Goal: Information Seeking & Learning: Learn about a topic

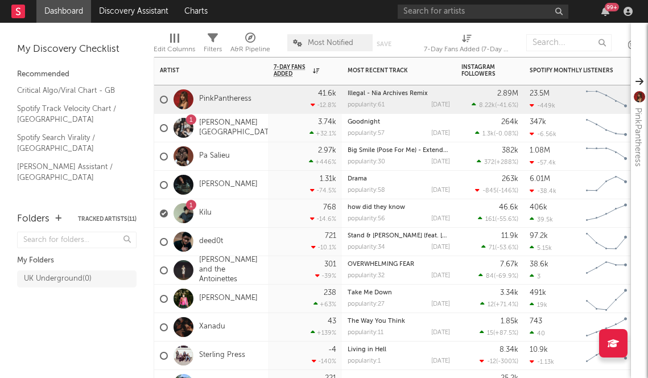
click at [252, 211] on div "1 Kilu" at bounding box center [211, 213] width 114 height 28
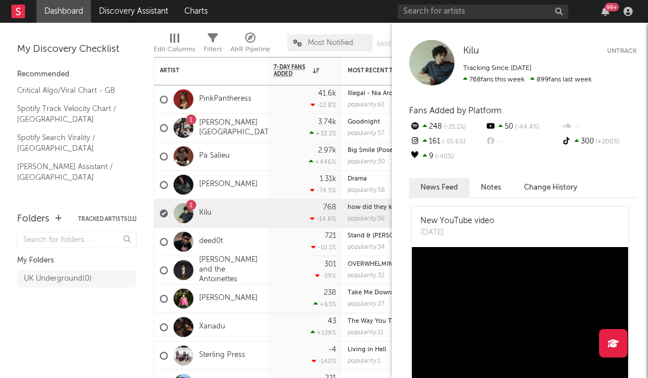
click at [546, 181] on button "Change History" at bounding box center [551, 187] width 76 height 19
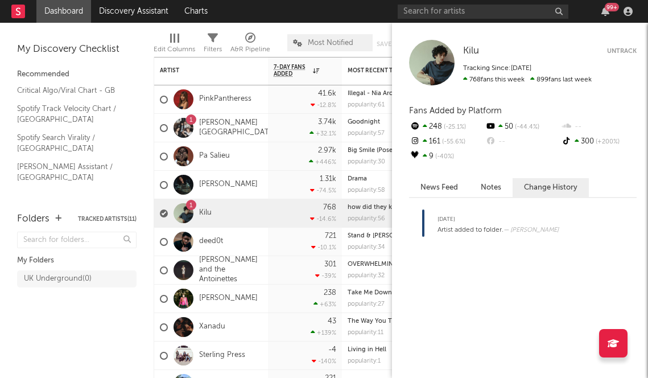
click at [449, 135] on div "161 -55.6 %" at bounding box center [447, 141] width 76 height 15
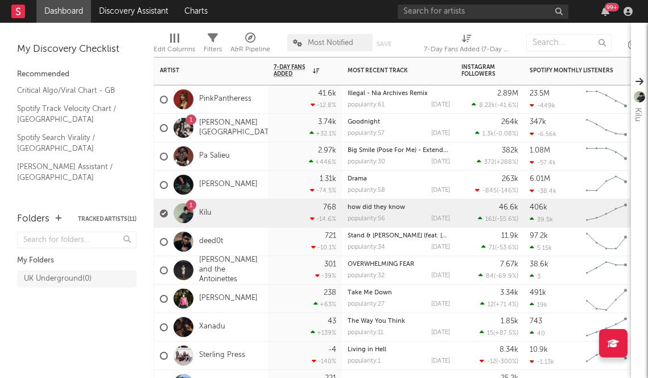
click at [199, 209] on div "1" at bounding box center [183, 213] width 31 height 20
click at [206, 212] on link "Kilu" at bounding box center [205, 213] width 13 height 10
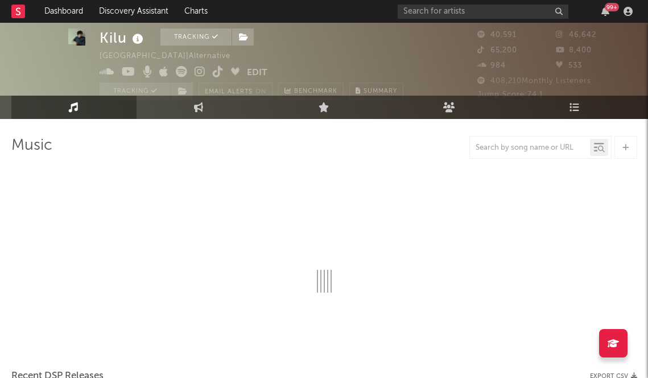
scroll to position [19, 0]
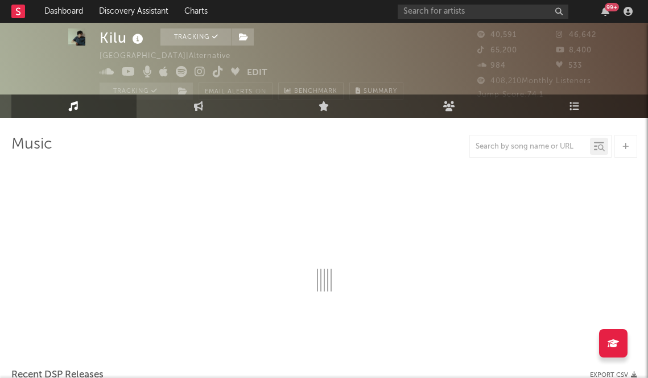
select select "6m"
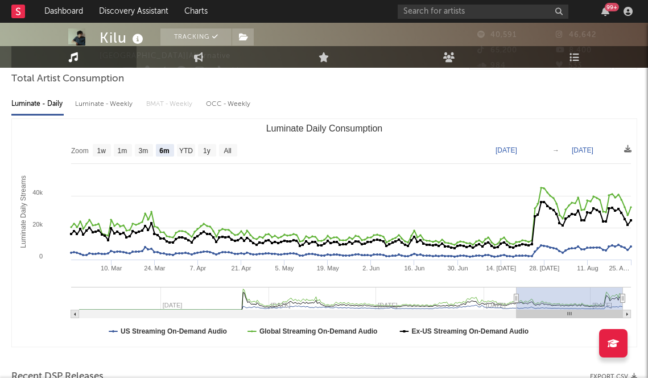
scroll to position [0, 0]
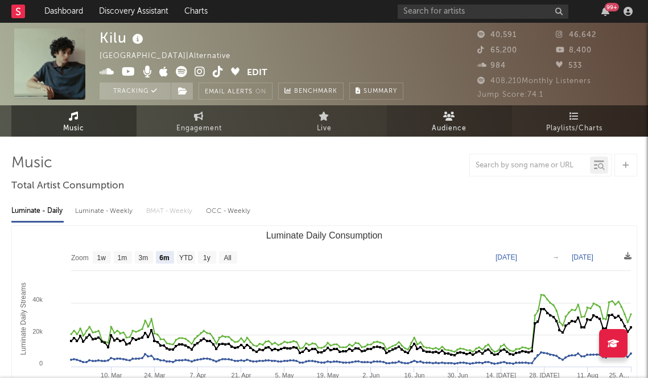
click at [456, 120] on link "Audience" at bounding box center [449, 120] width 125 height 31
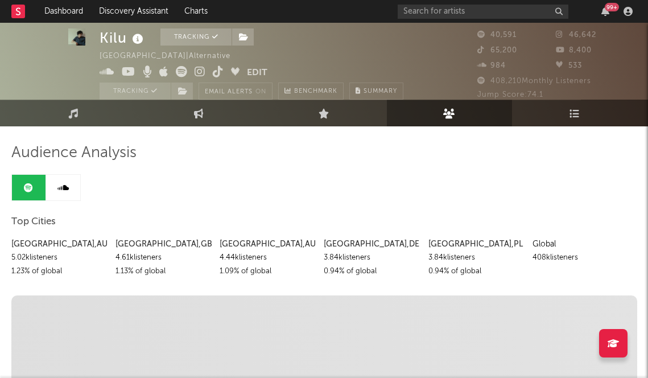
scroll to position [11, 0]
